Goal: Submit feedback/report problem

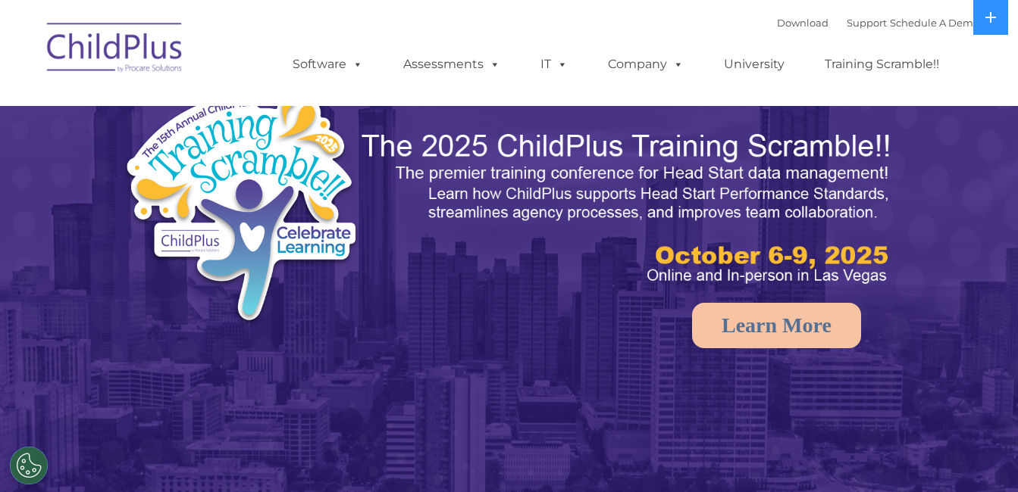
select select "MEDIUM"
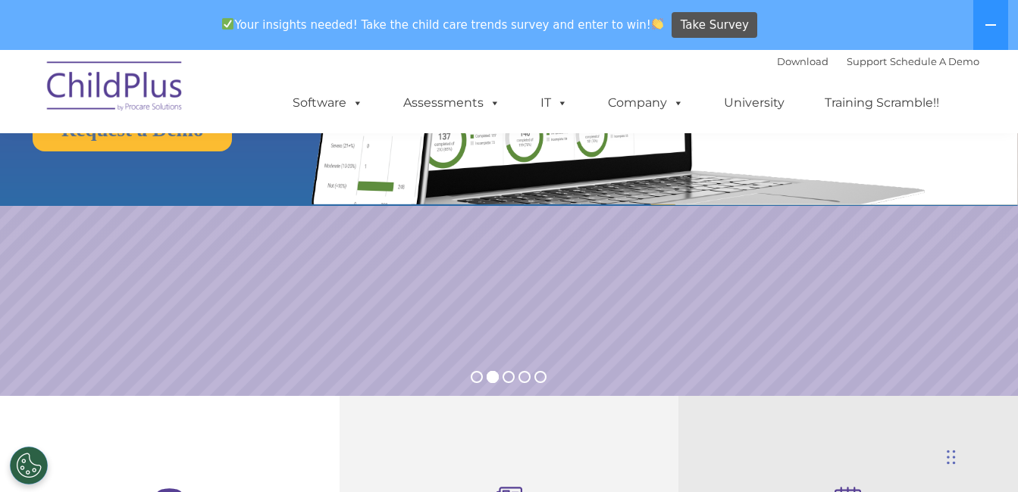
scroll to position [379, 0]
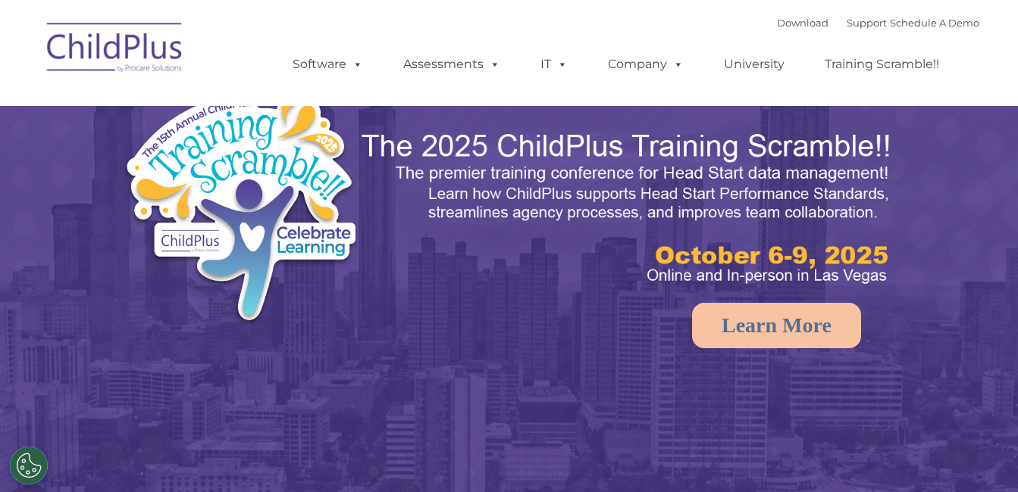
select select "MEDIUM"
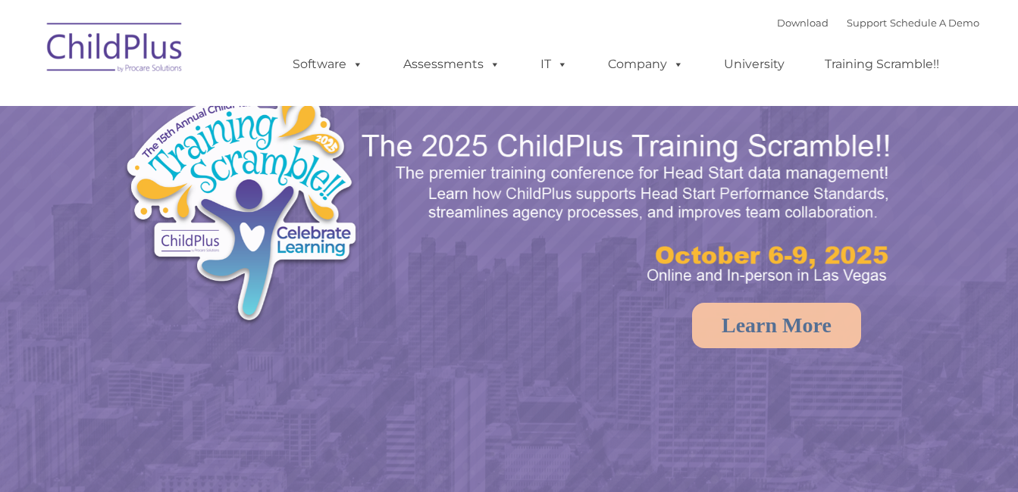
select select "MEDIUM"
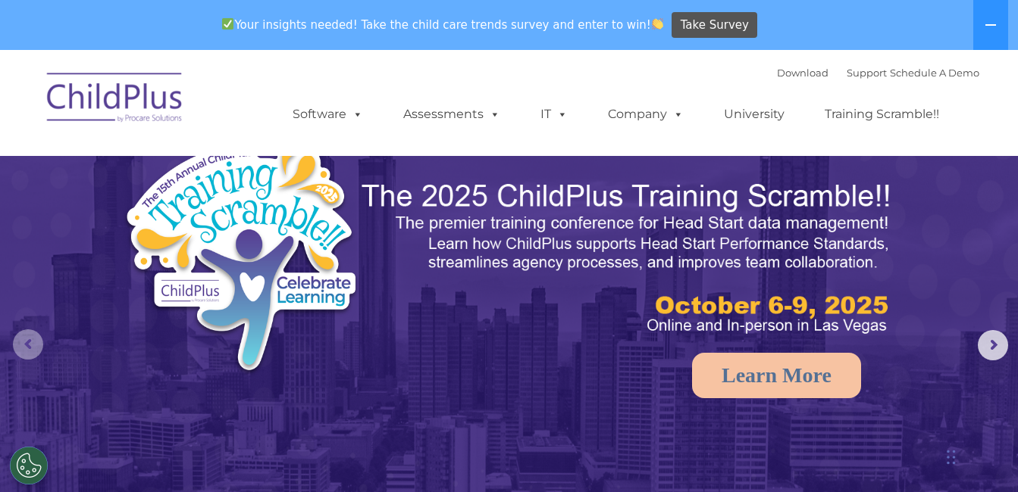
click at [27, 346] on rs-arrow at bounding box center [28, 345] width 30 height 30
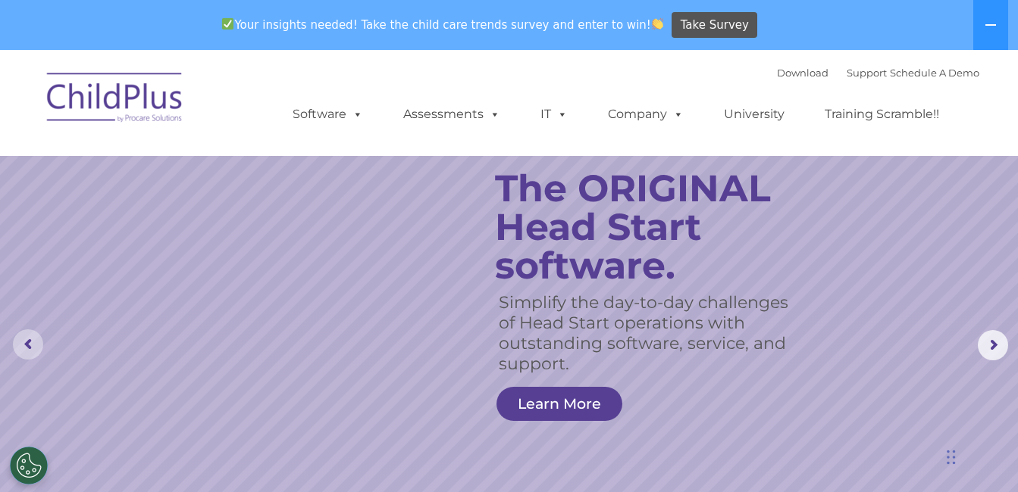
click at [27, 346] on rs-arrow at bounding box center [28, 345] width 30 height 30
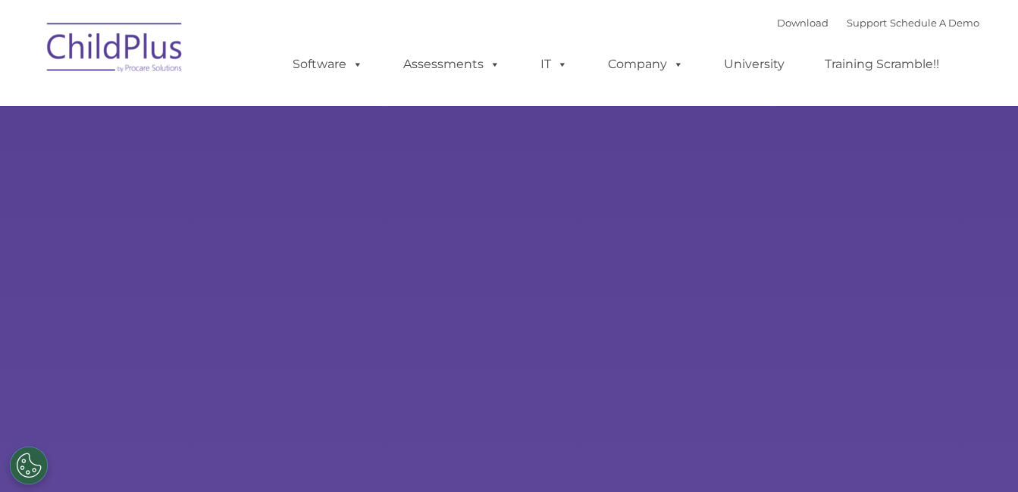
type input ""
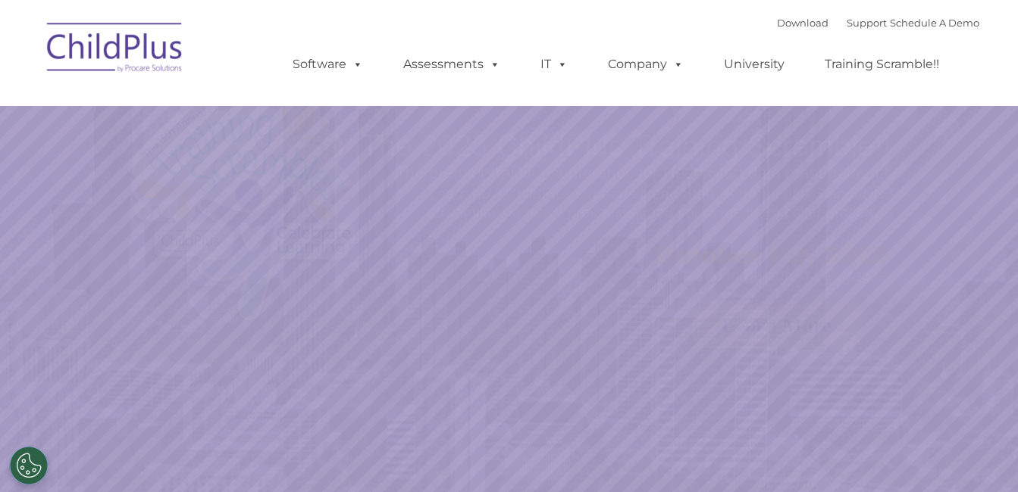
select select "MEDIUM"
